Goal: Task Accomplishment & Management: Manage account settings

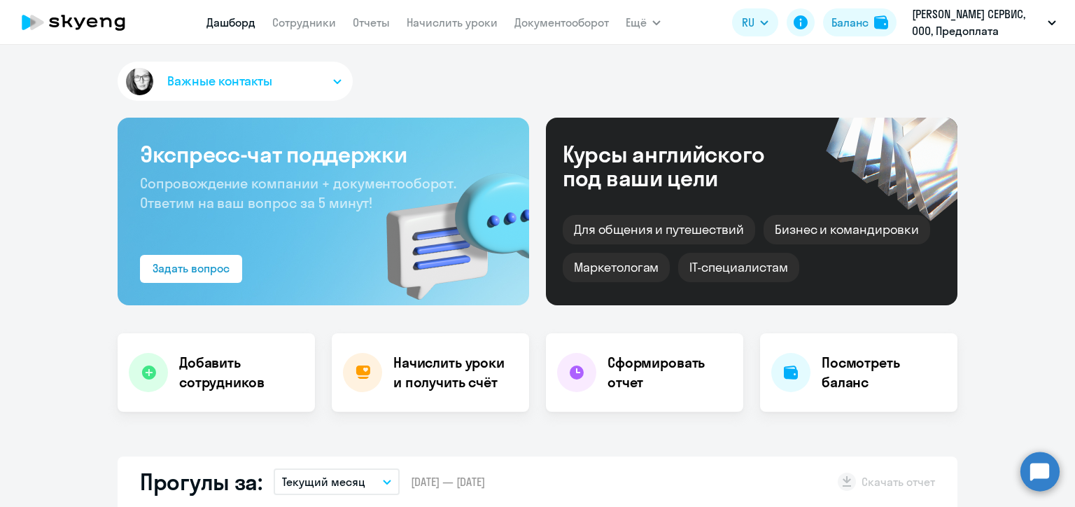
select select "30"
click at [481, 26] on link "Начислить уроки" at bounding box center [452, 22] width 91 height 14
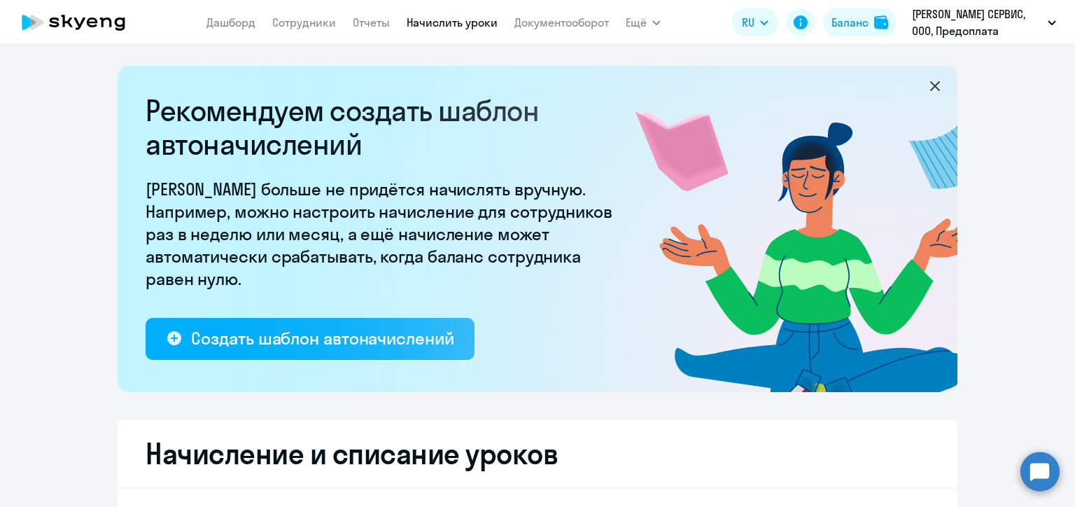
select select "10"
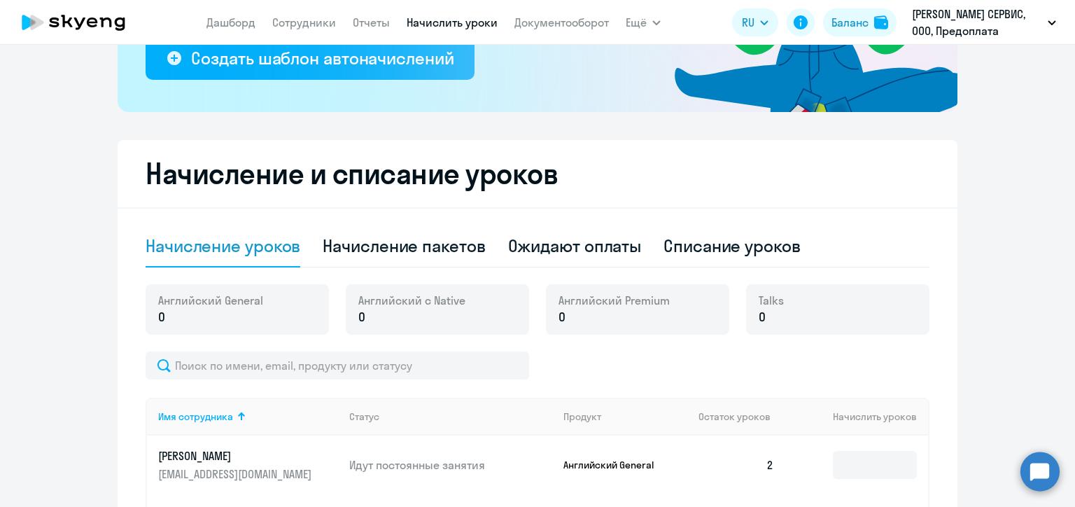
click at [658, 250] on div "Начисление уроков Начисление пакетов Ожидают оплаты Списание уроков" at bounding box center [538, 246] width 784 height 42
click at [695, 250] on div "Списание уроков" at bounding box center [731, 245] width 137 height 22
select select "10"
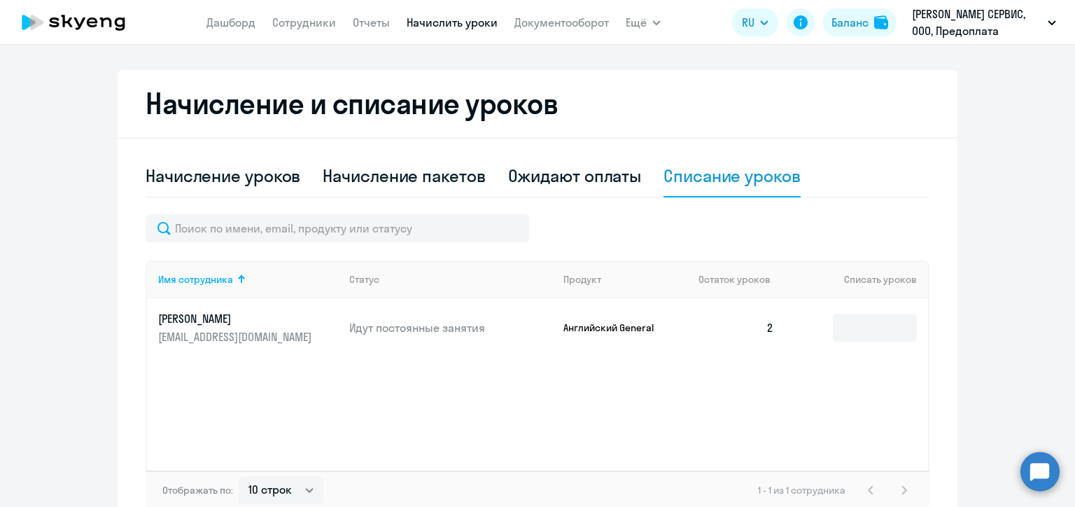
scroll to position [431, 0]
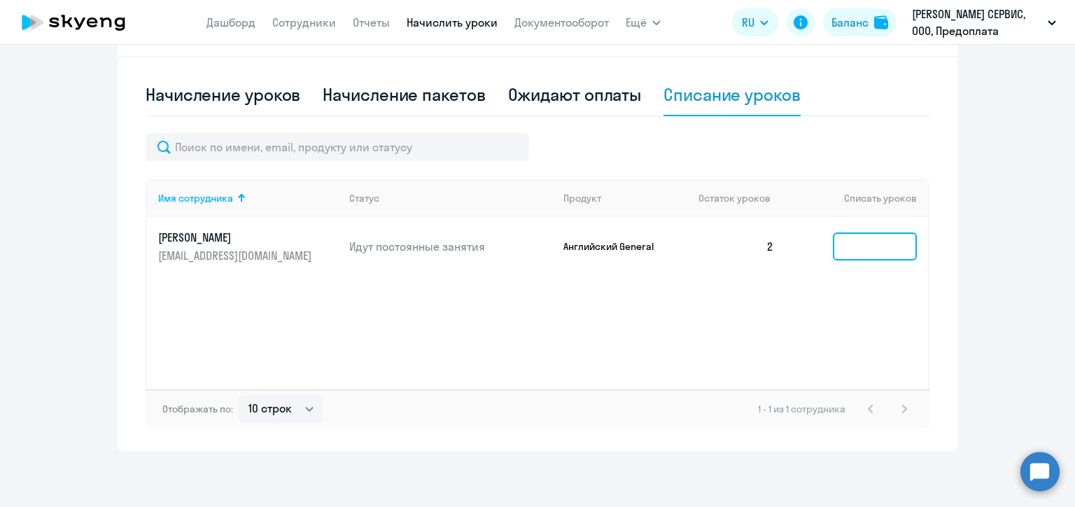
click at [864, 244] on input at bounding box center [875, 246] width 84 height 28
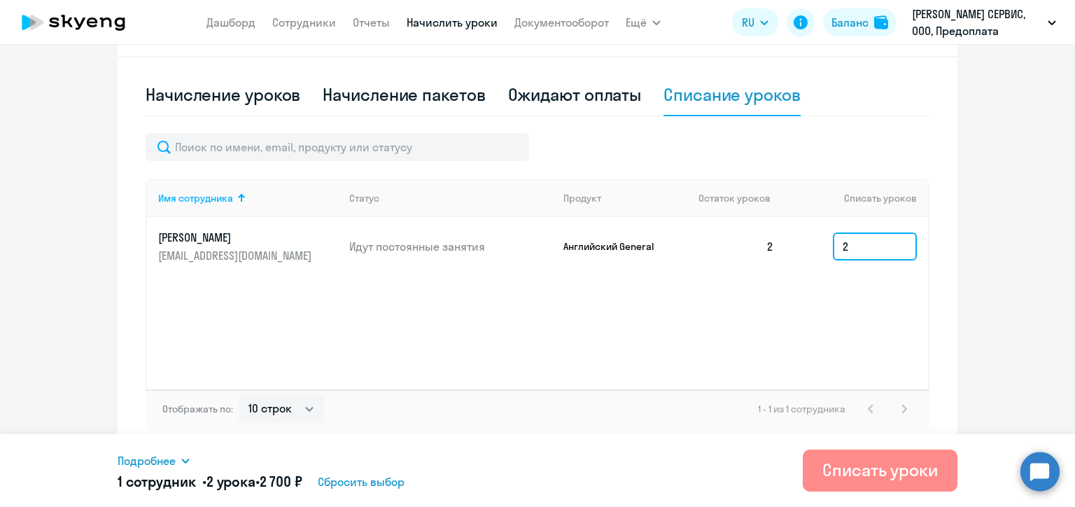
type input "2"
click at [908, 468] on div "Списать уроки" at bounding box center [879, 469] width 115 height 22
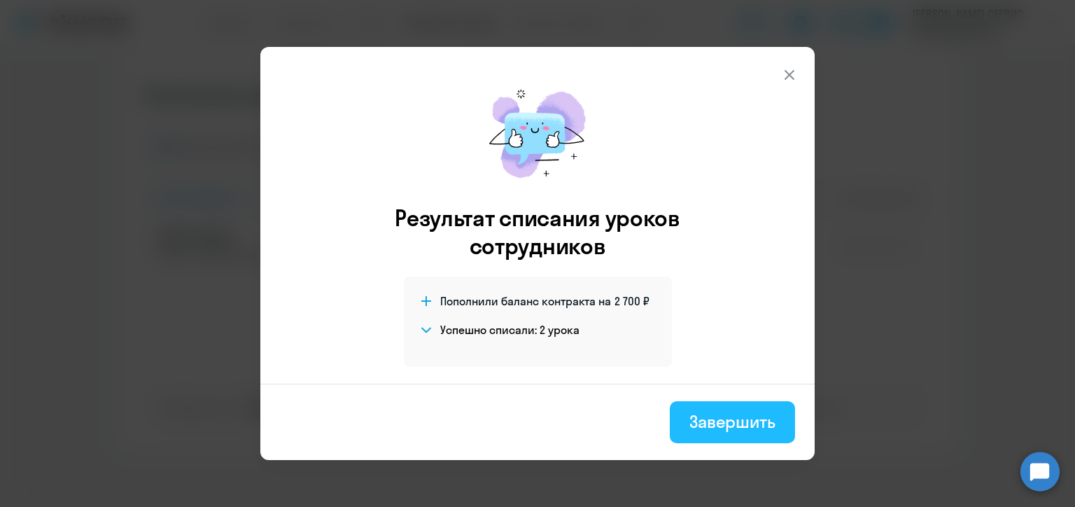
click at [737, 424] on div "Завершить" at bounding box center [732, 421] width 86 height 22
